Goal: Task Accomplishment & Management: Manage account settings

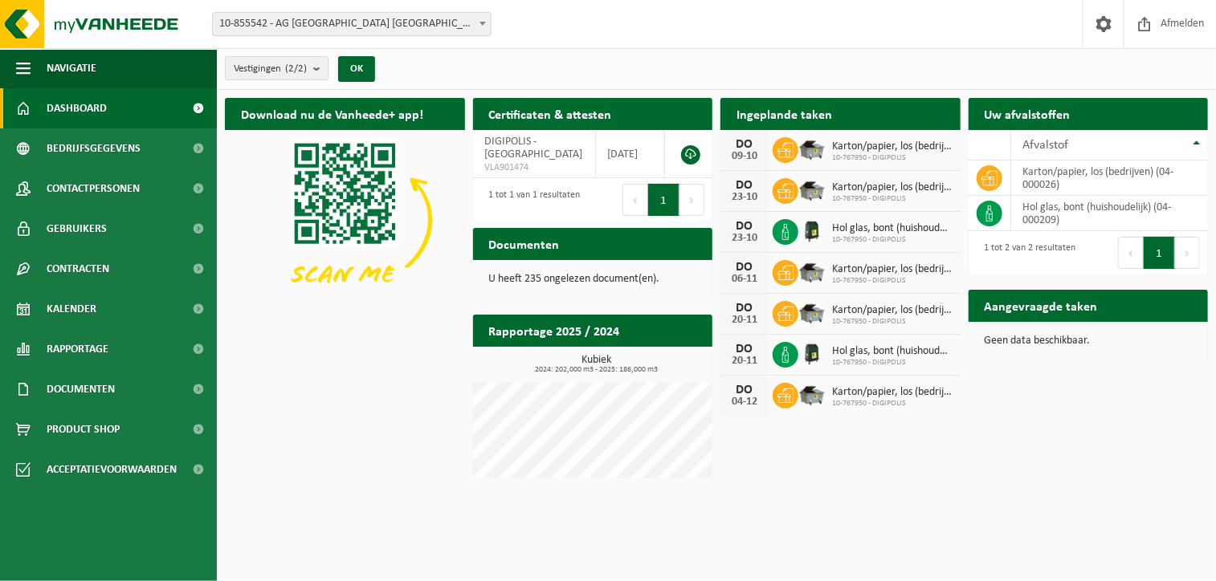
click at [781, 232] on icon at bounding box center [785, 232] width 16 height 16
click at [782, 232] on icon at bounding box center [785, 232] width 6 height 16
click at [782, 232] on icon at bounding box center [785, 232] width 16 height 16
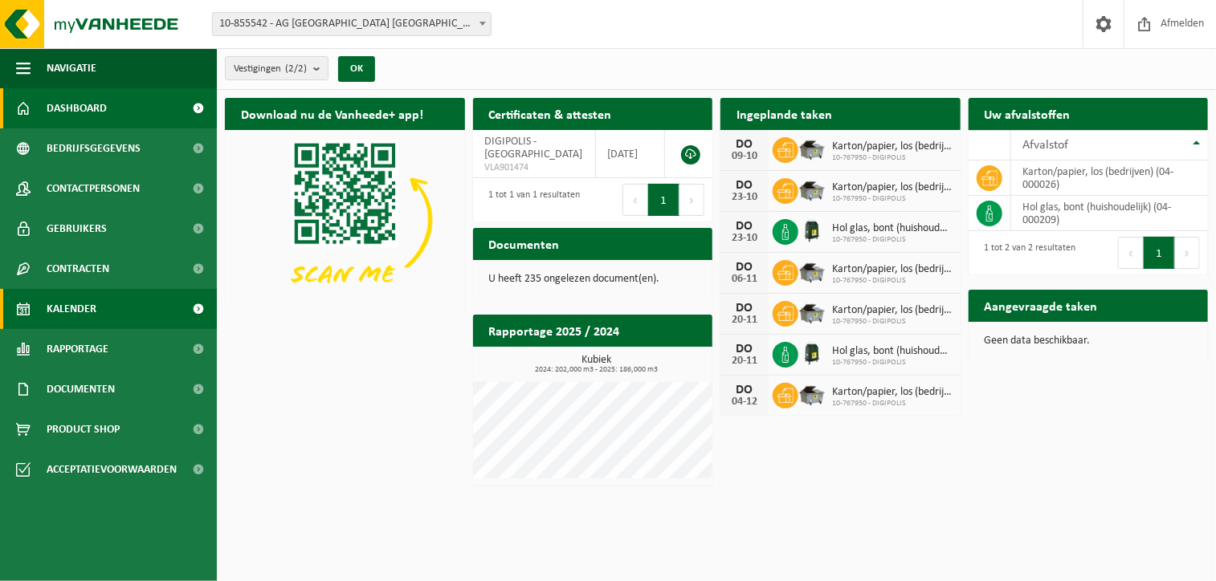
click at [106, 306] on link "Kalender" at bounding box center [108, 309] width 217 height 40
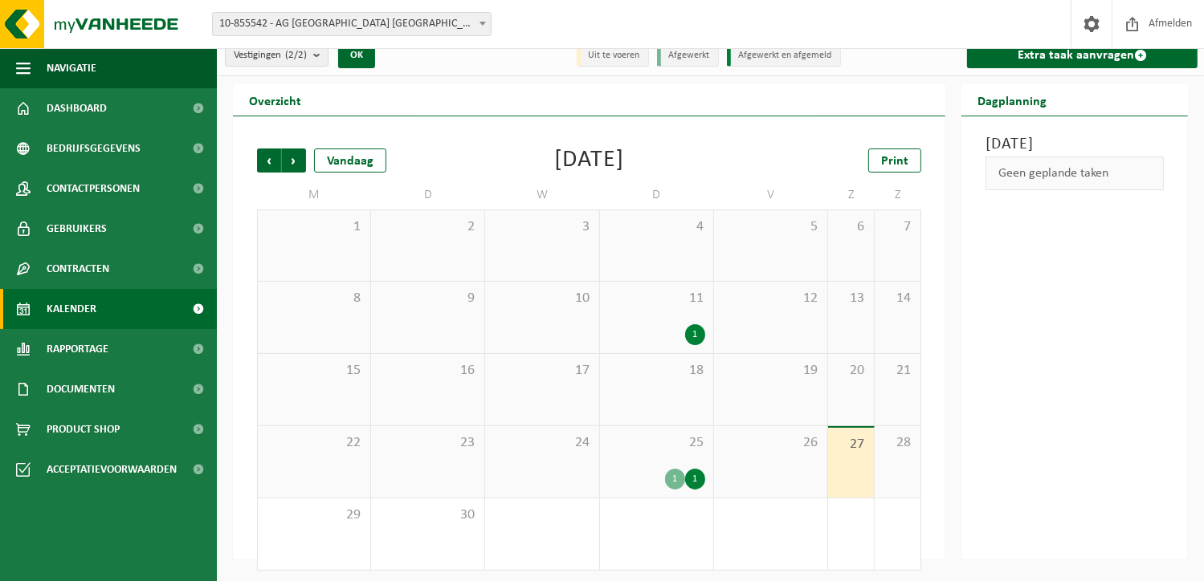
scroll to position [18, 0]
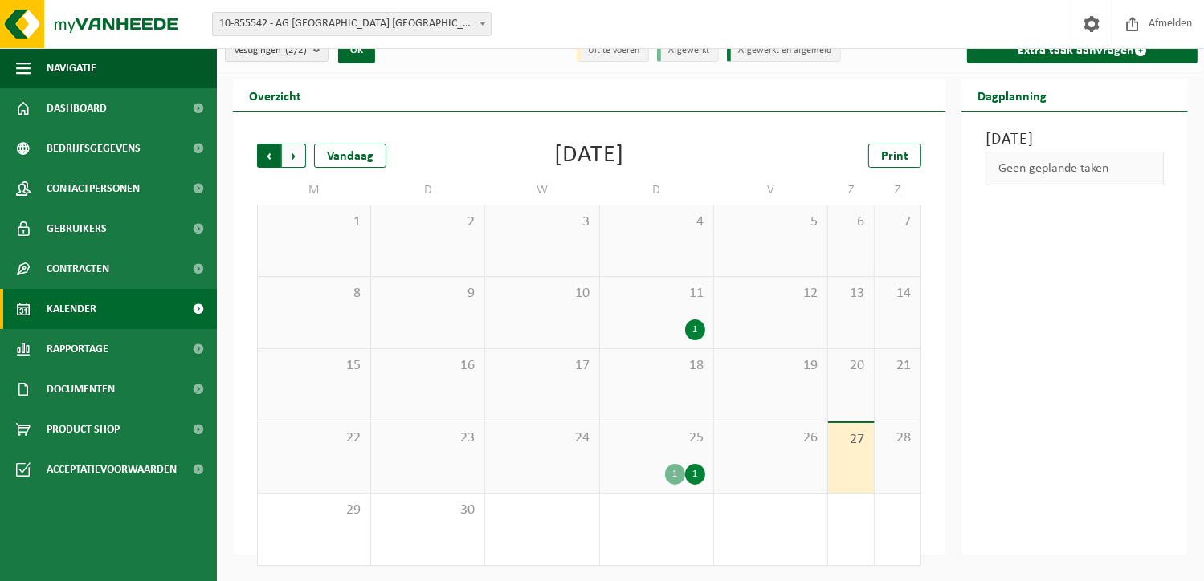
click at [294, 152] on span "Volgende" at bounding box center [294, 156] width 24 height 24
click at [697, 473] on icon at bounding box center [694, 474] width 6 height 14
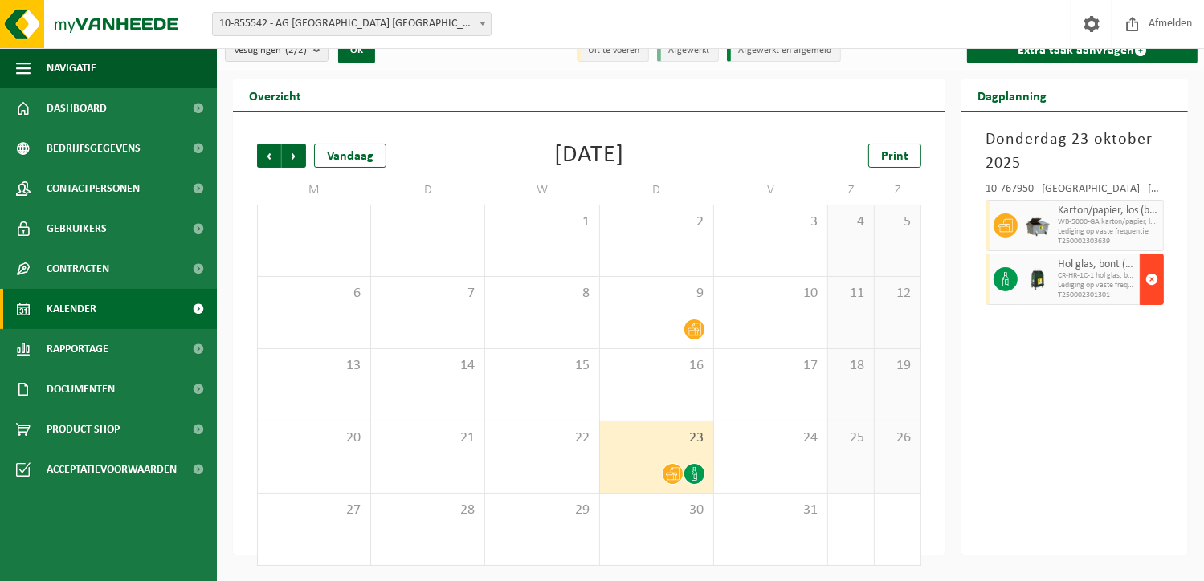
click at [1146, 287] on span "button" at bounding box center [1151, 279] width 13 height 32
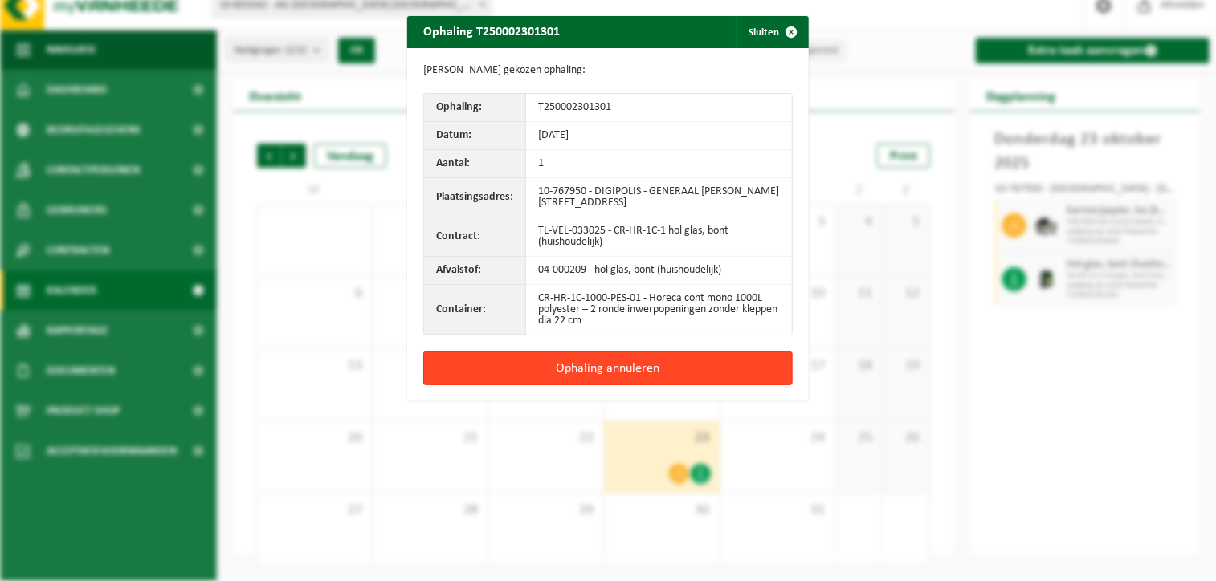
click at [598, 367] on button "Ophaling annuleren" at bounding box center [607, 369] width 369 height 34
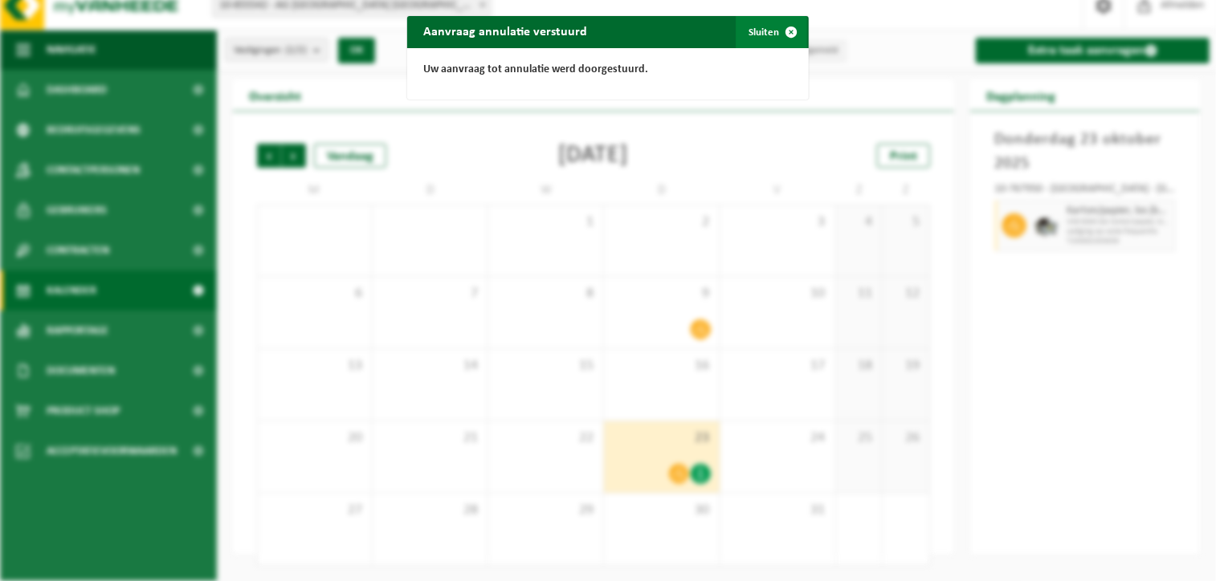
click at [756, 32] on button "Sluiten" at bounding box center [771, 32] width 71 height 32
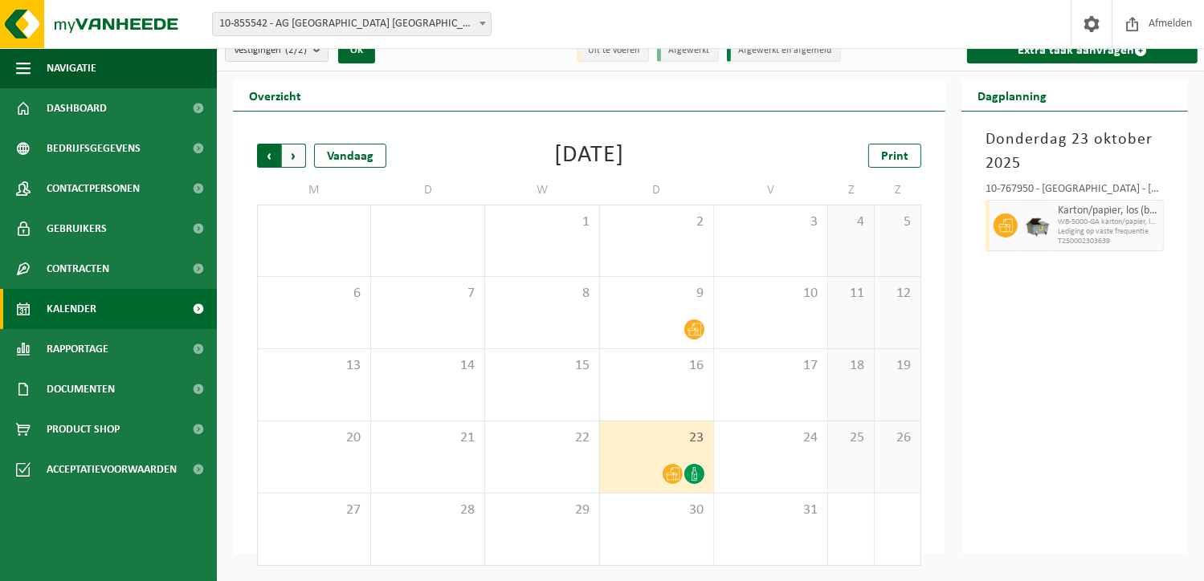
click at [292, 154] on span "Volgende" at bounding box center [294, 156] width 24 height 24
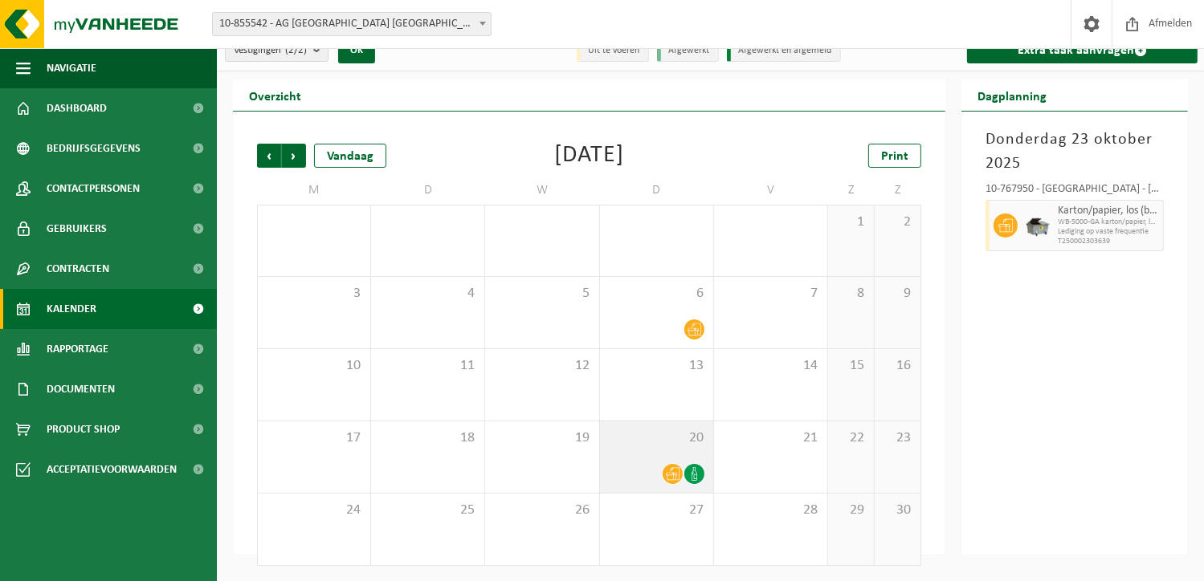
click at [697, 476] on icon at bounding box center [694, 474] width 14 height 14
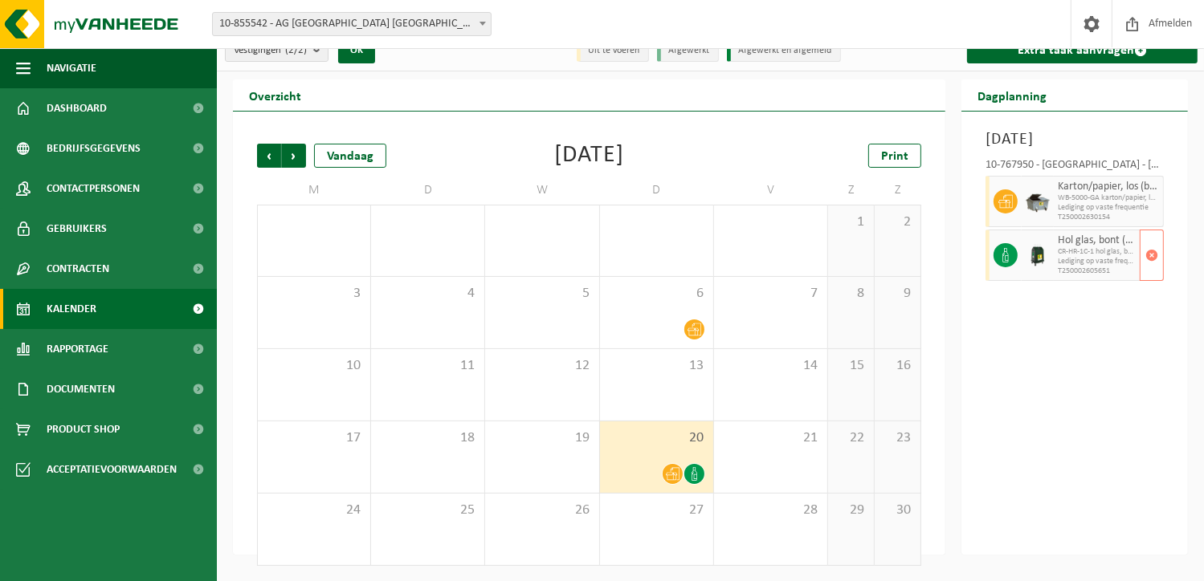
click at [1012, 263] on icon at bounding box center [1005, 255] width 14 height 14
click at [1152, 271] on span "button" at bounding box center [1151, 255] width 13 height 32
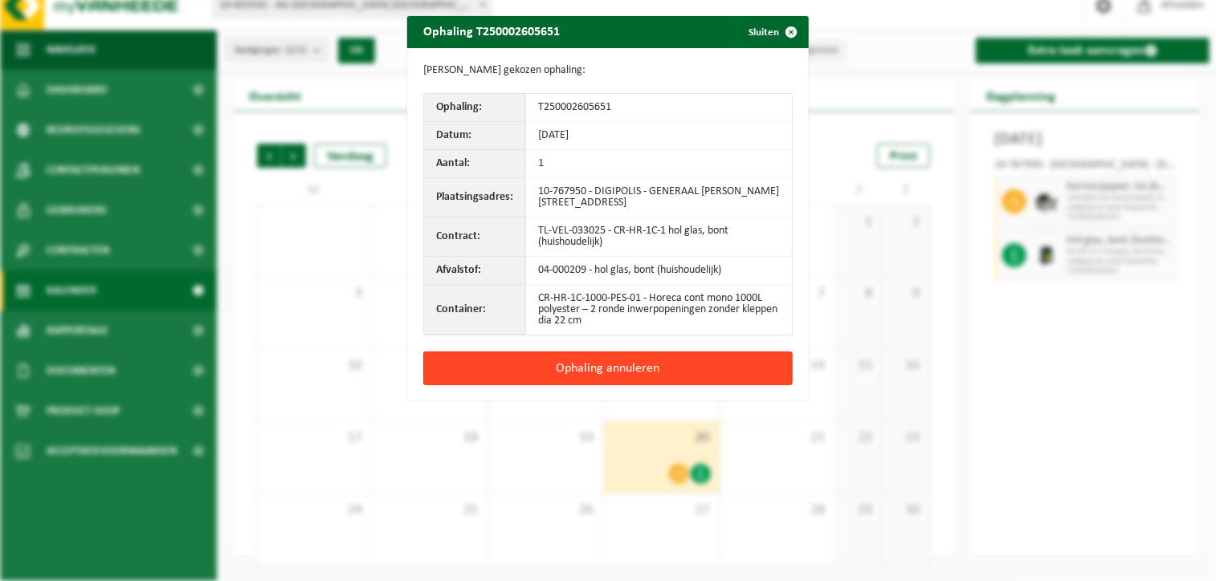
click at [649, 369] on button "Ophaling annuleren" at bounding box center [607, 369] width 369 height 34
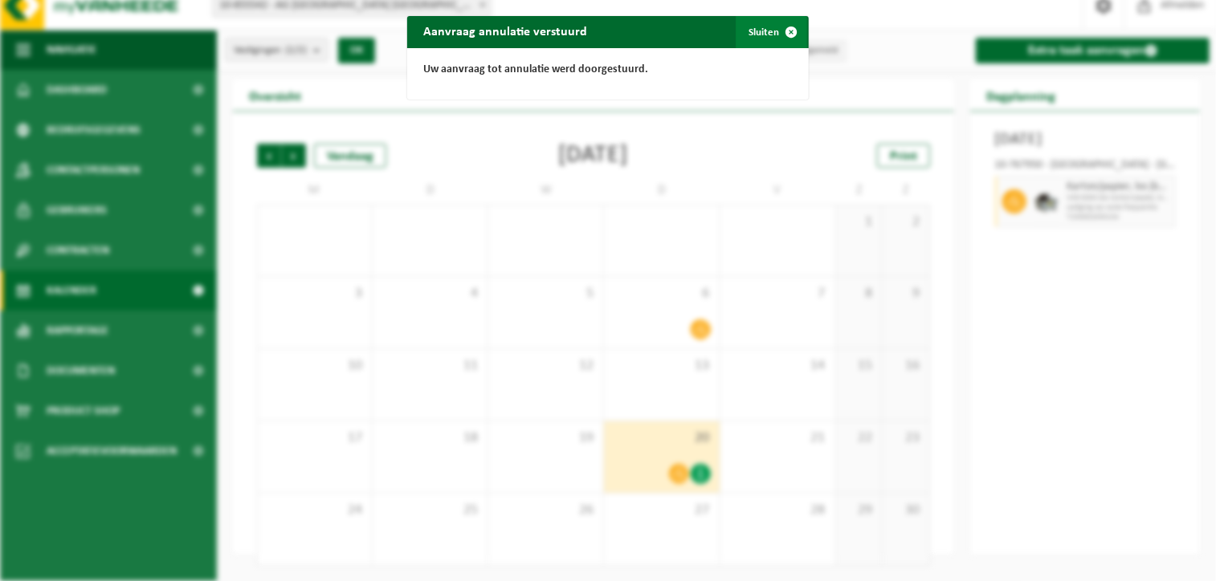
click at [761, 34] on button "Sluiten" at bounding box center [771, 32] width 71 height 32
